Goal: Navigation & Orientation: Find specific page/section

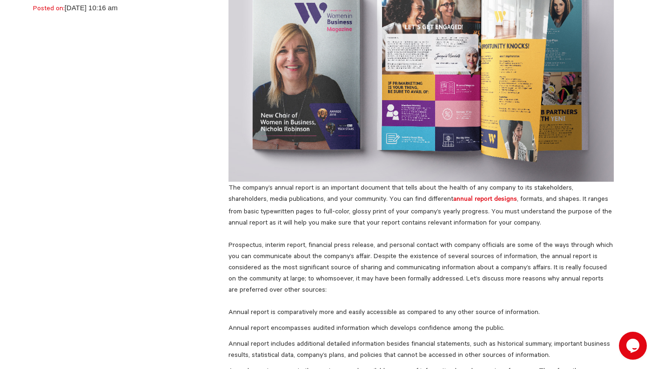
scroll to position [205, 0]
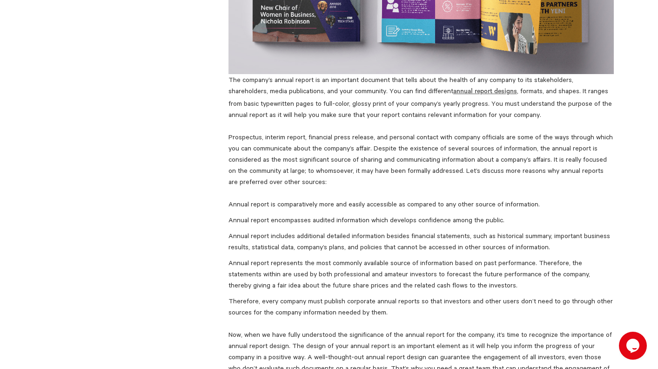
click at [454, 90] on strong "annual report designs" at bounding box center [486, 91] width 64 height 7
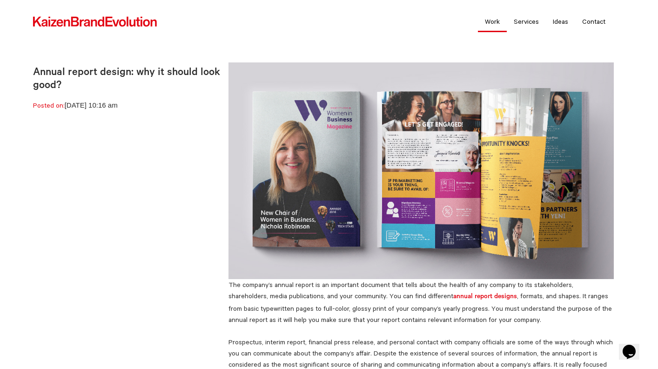
click at [491, 22] on link "Work" at bounding box center [492, 21] width 29 height 23
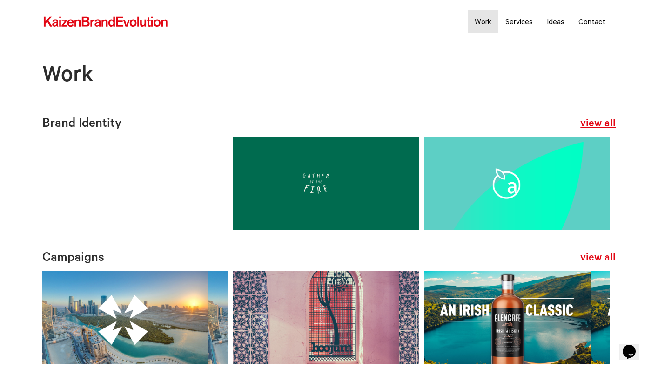
click at [600, 124] on link "view all" at bounding box center [598, 124] width 35 height 15
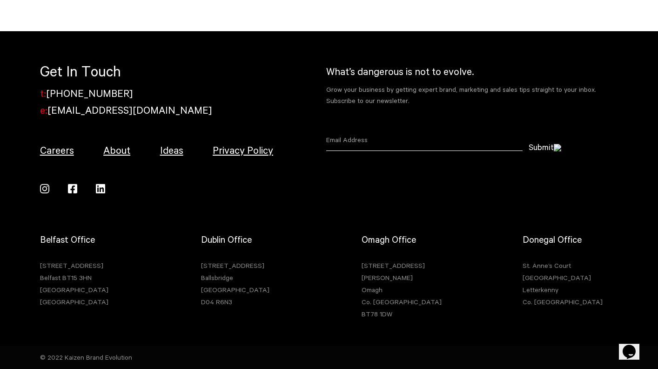
scroll to position [1840, 0]
